Goal: Transaction & Acquisition: Purchase product/service

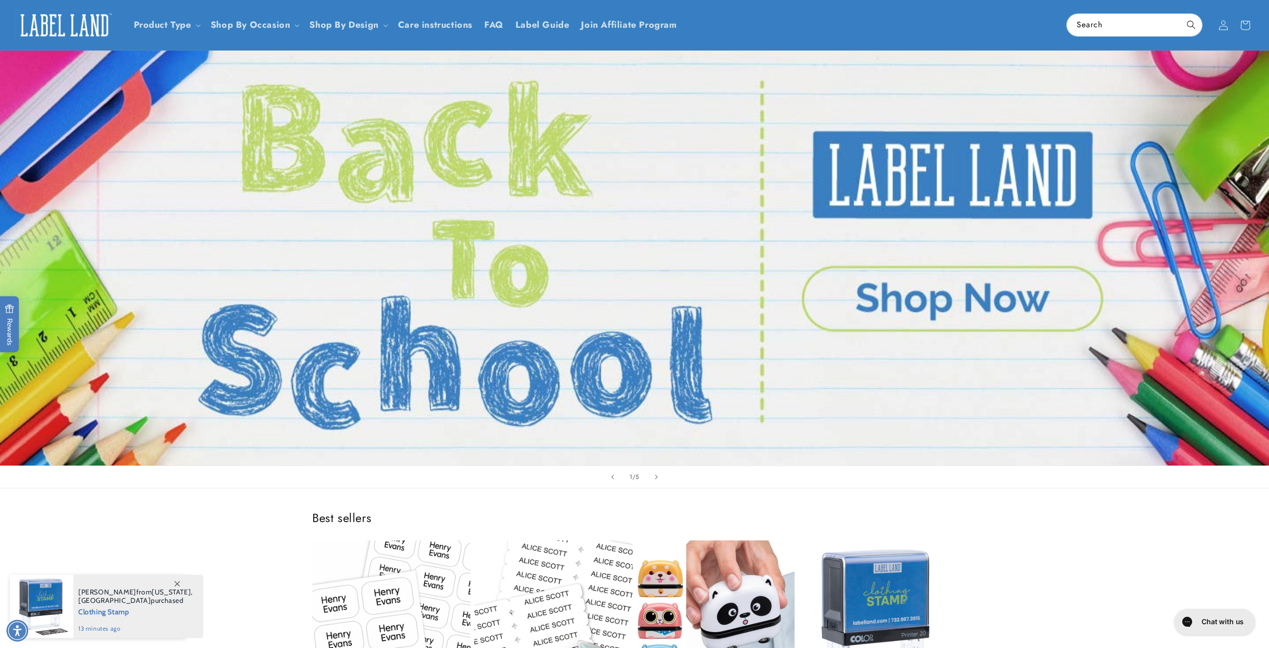
scroll to position [51, 0]
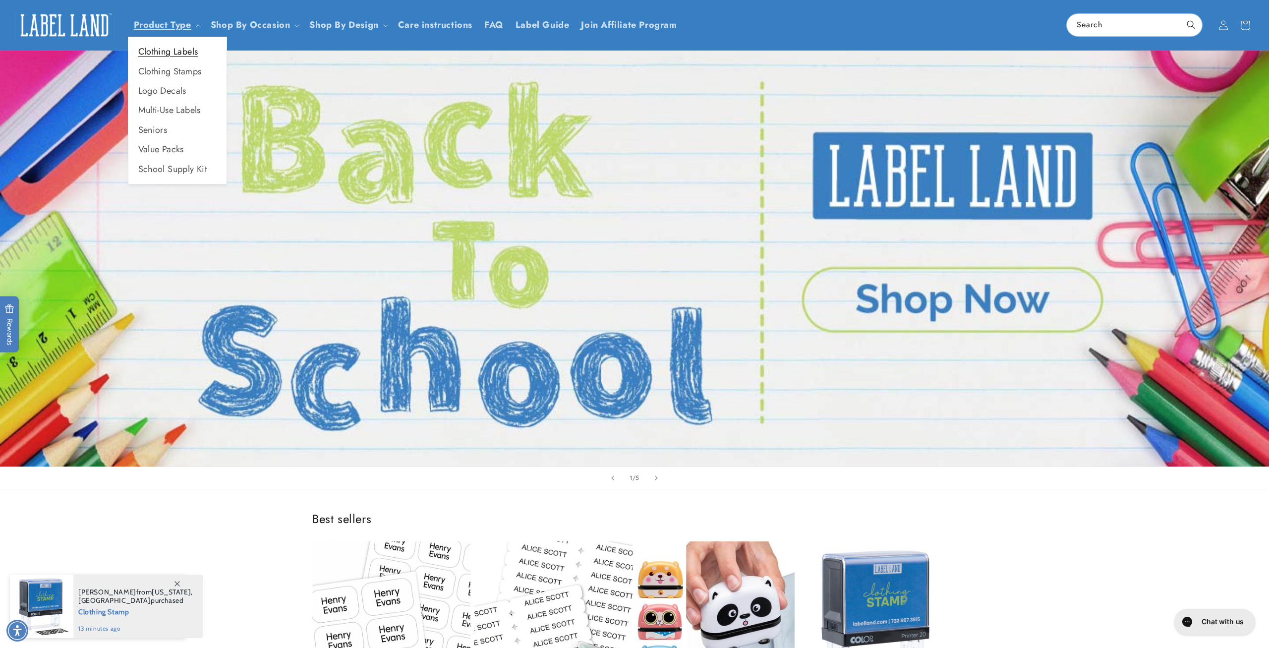
click at [166, 56] on link "Clothing Labels" at bounding box center [177, 51] width 98 height 19
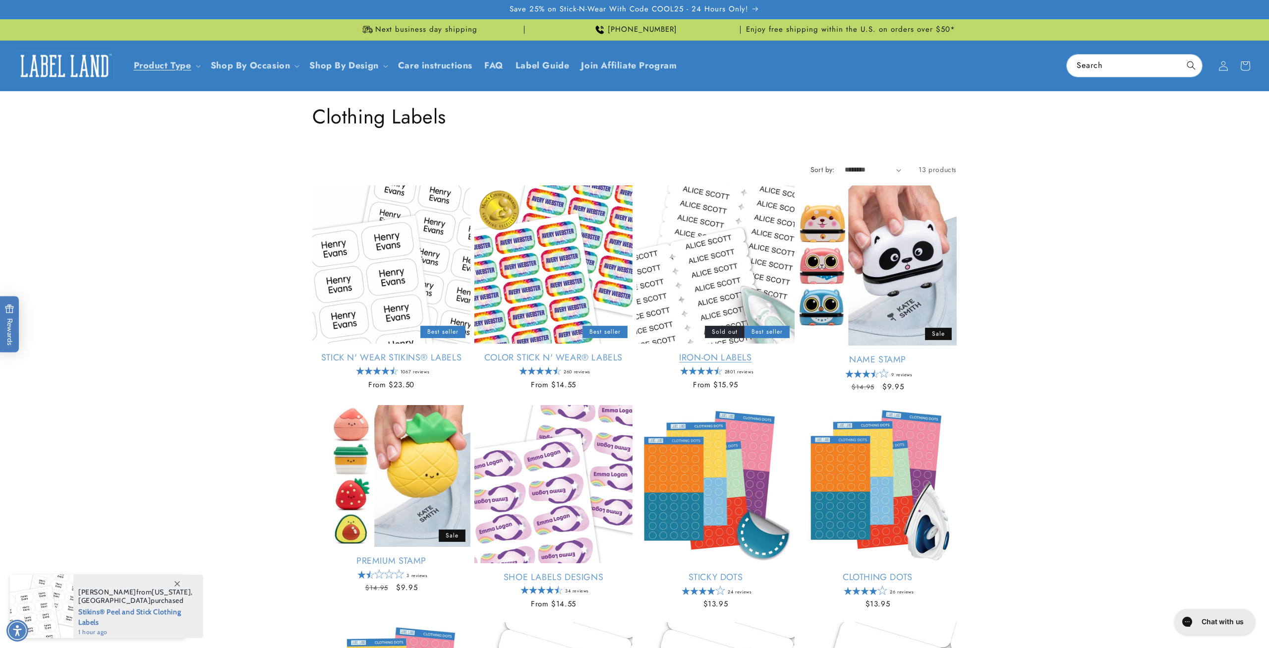
click at [737, 352] on link "Iron-On Labels" at bounding box center [715, 357] width 158 height 11
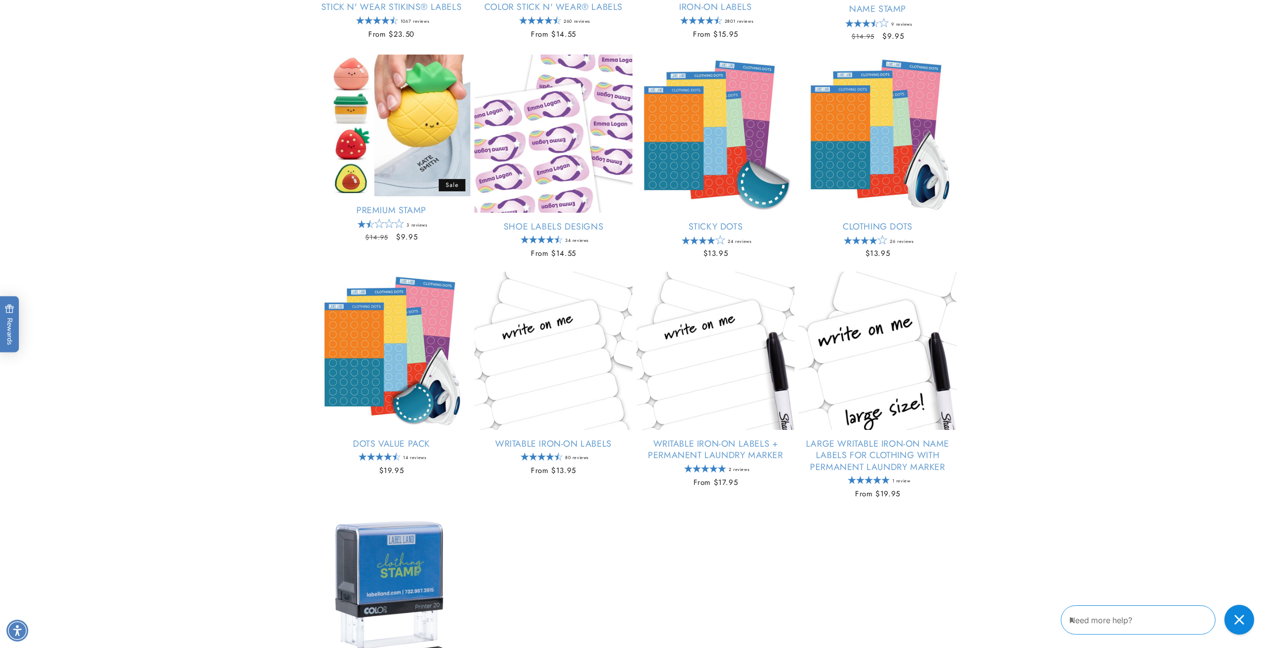
scroll to position [455, 0]
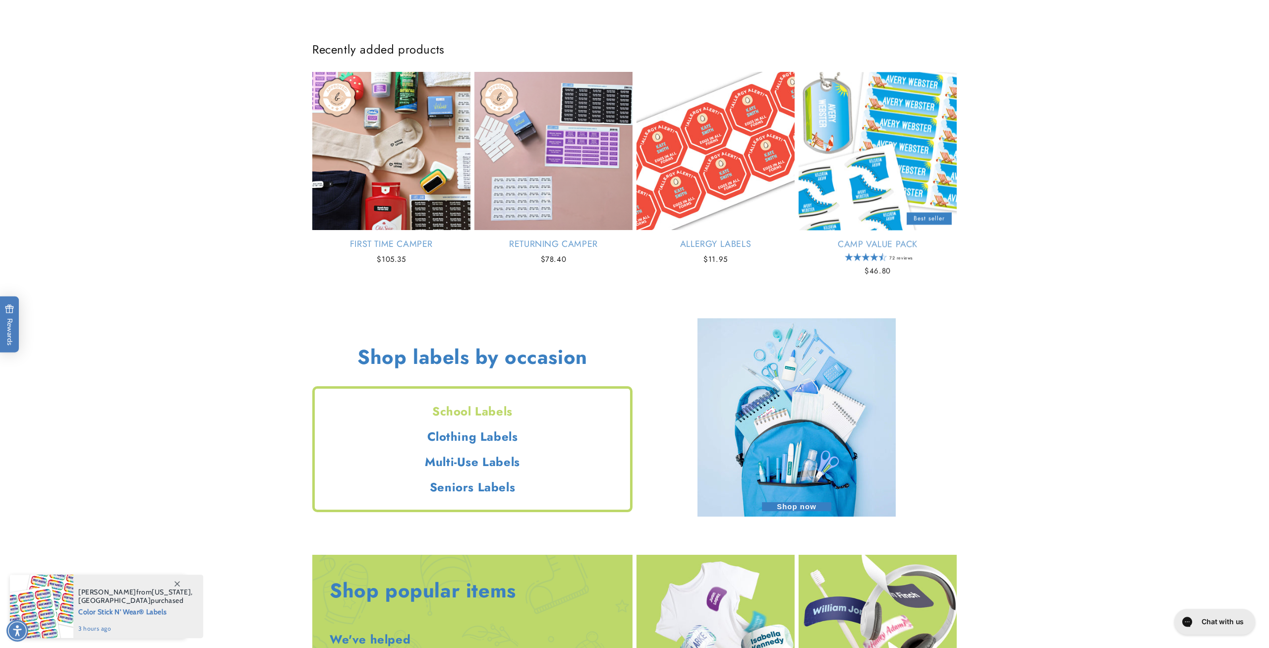
scroll to position [809, 0]
